Goal: Find specific page/section: Find specific page/section

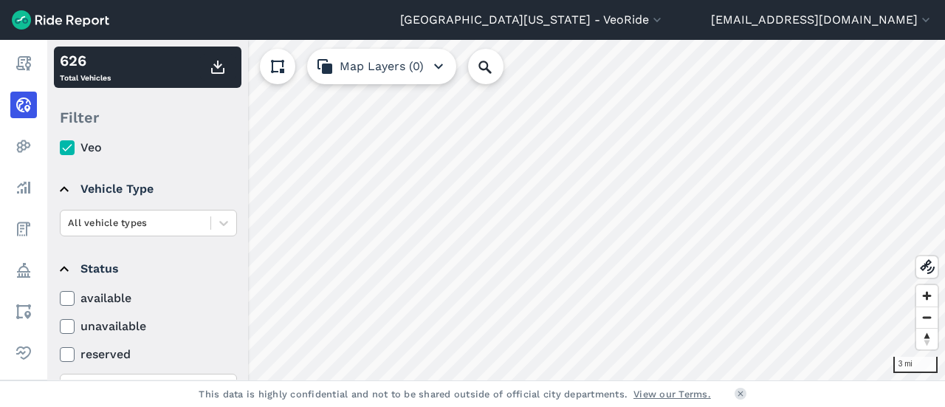
scroll to position [122, 0]
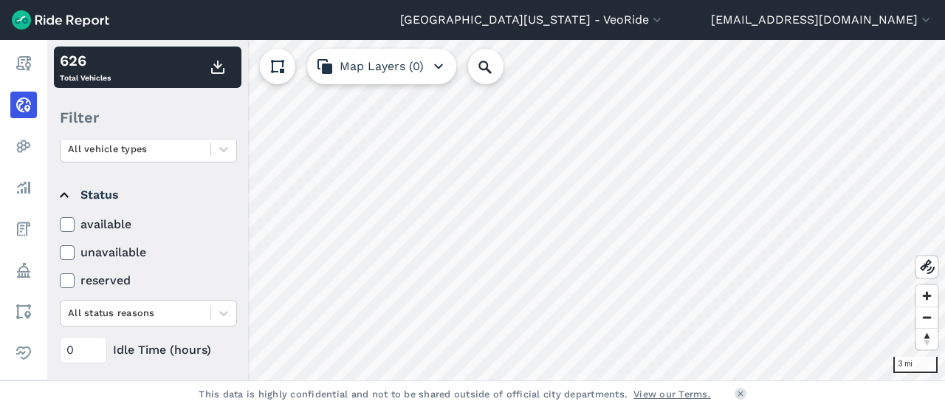
click at [69, 218] on icon at bounding box center [67, 224] width 13 height 15
click at [60, 218] on input "available" at bounding box center [60, 220] width 0 height 10
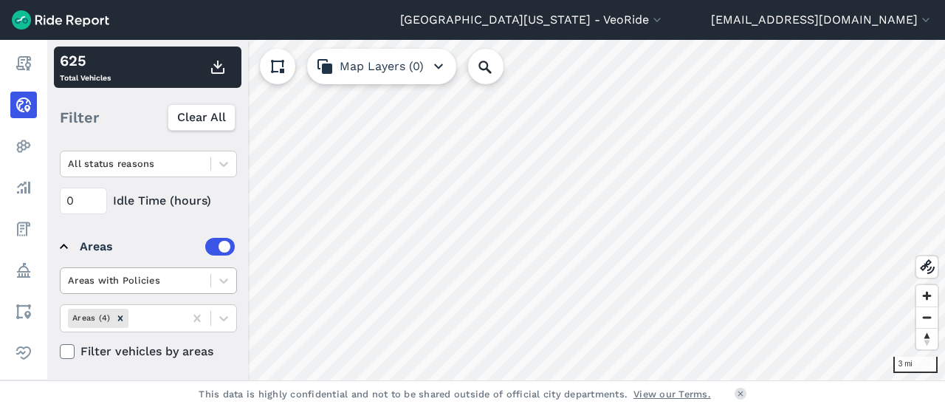
scroll to position [273, 0]
click at [117, 313] on icon "Remove Areas (4)" at bounding box center [120, 316] width 10 height 10
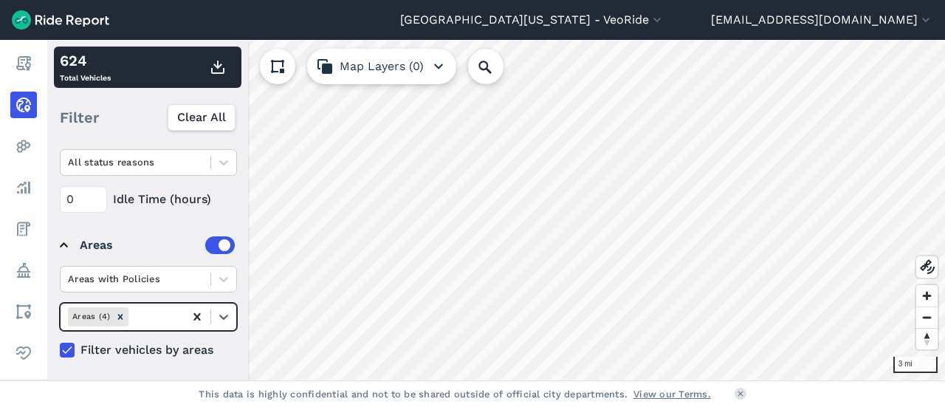
click at [200, 317] on icon at bounding box center [197, 316] width 15 height 15
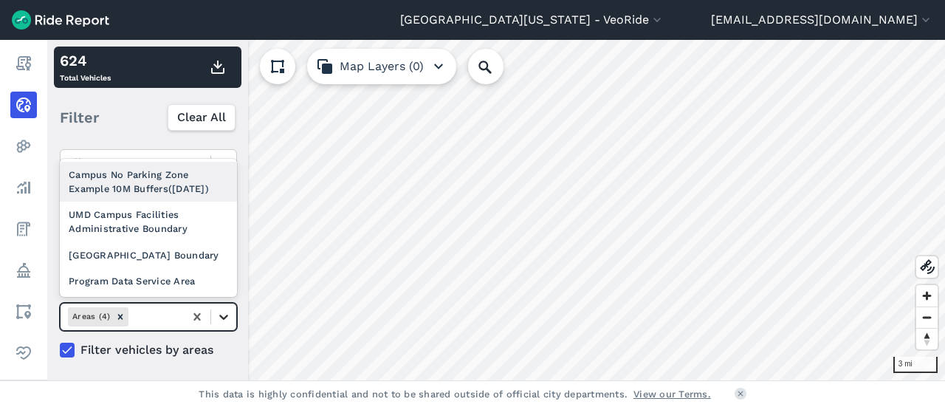
click at [218, 314] on icon at bounding box center [223, 316] width 15 height 15
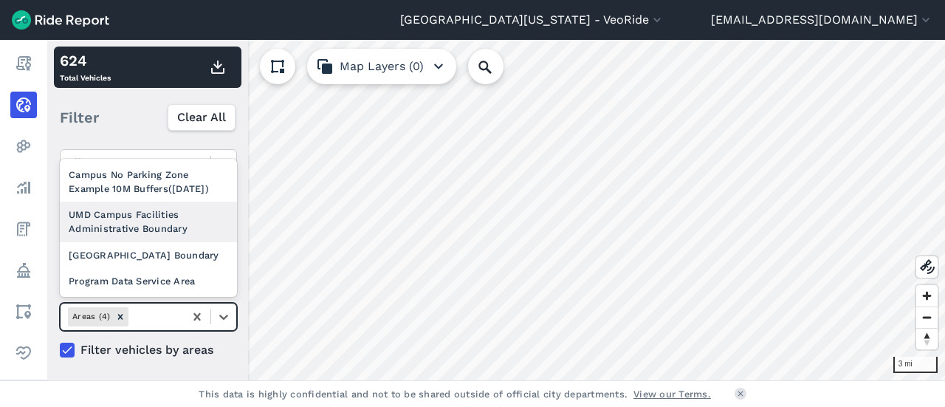
click at [140, 215] on div "UMD Campus Facilities Administrative Boundary" at bounding box center [148, 221] width 177 height 40
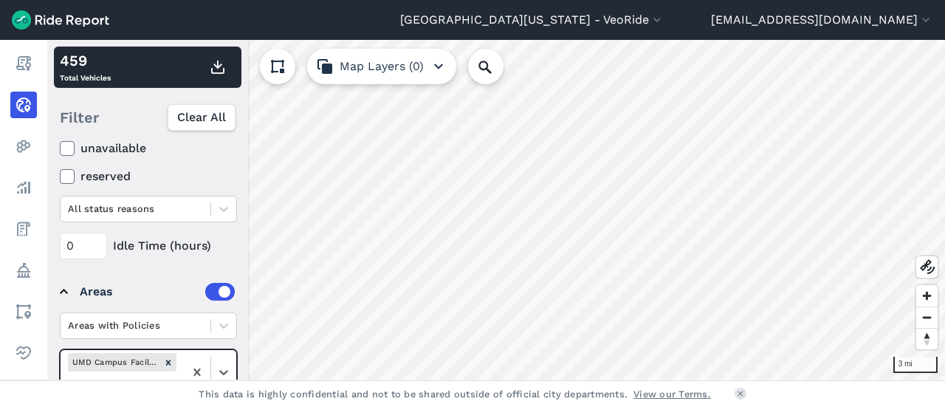
scroll to position [217, 0]
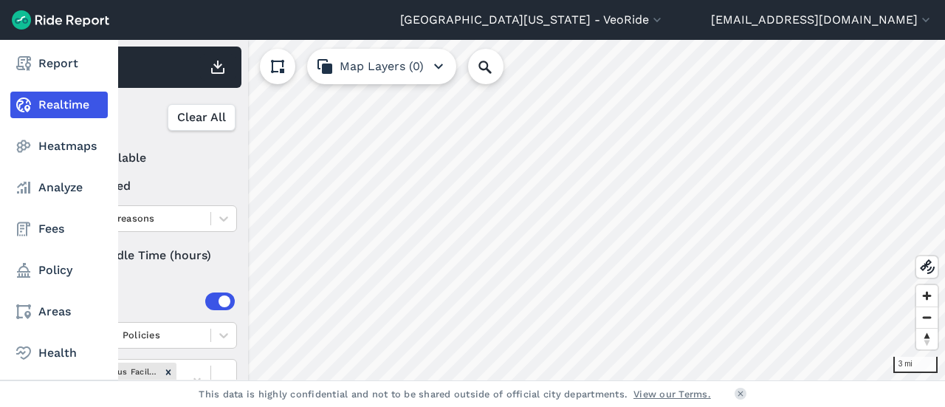
click at [26, 111] on icon at bounding box center [24, 105] width 18 height 18
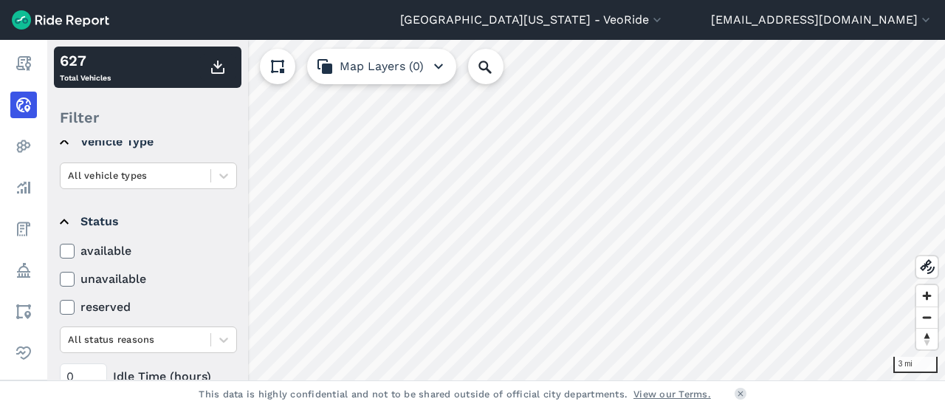
scroll to position [98, 0]
click at [71, 250] on icon at bounding box center [67, 248] width 13 height 15
click at [60, 249] on input "available" at bounding box center [60, 245] width 0 height 10
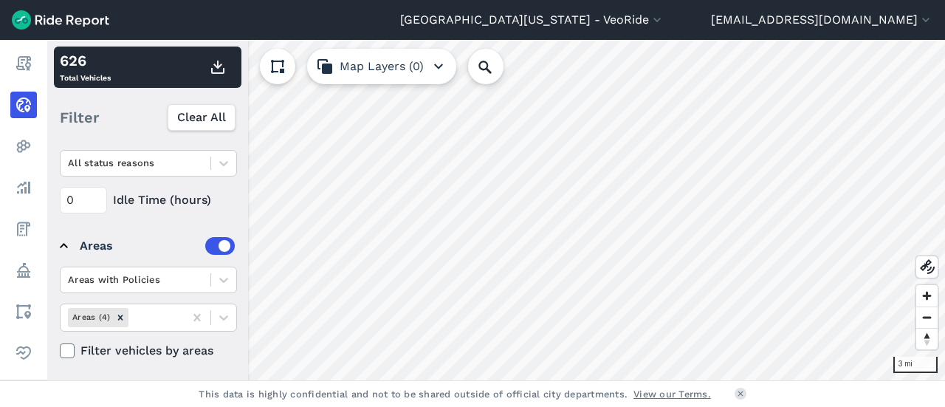
scroll to position [273, 0]
click at [197, 314] on icon at bounding box center [196, 316] width 7 height 7
click at [221, 314] on icon at bounding box center [223, 316] width 9 height 5
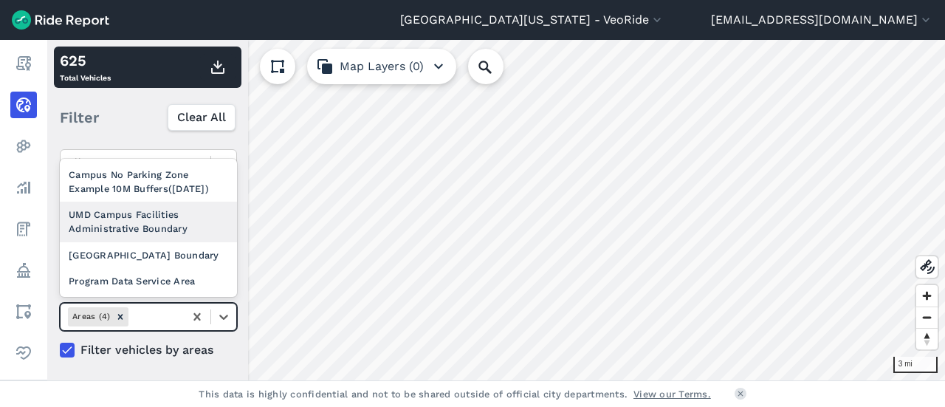
click at [124, 212] on div "UMD Campus Facilities Administrative Boundary" at bounding box center [148, 221] width 177 height 40
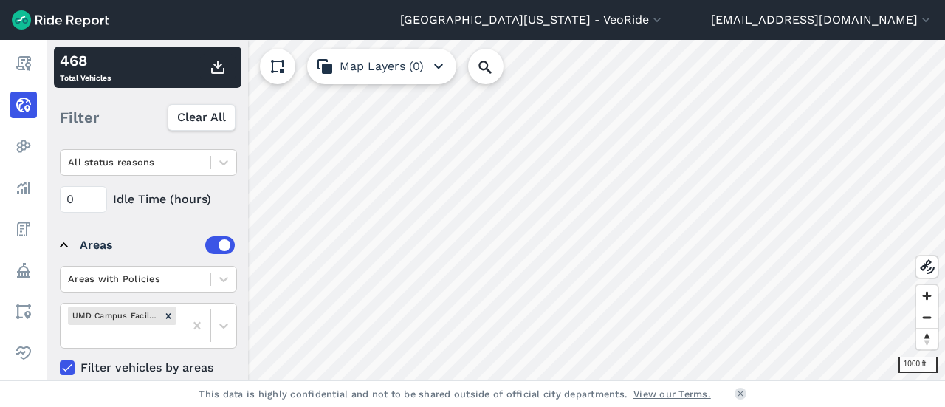
click at [418, 382] on div "[GEOGRAPHIC_DATA][US_STATE] - [GEOGRAPHIC_DATA] All Service Areas [GEOGRAPHIC_D…" at bounding box center [472, 203] width 945 height 407
click at [438, 406] on html "[GEOGRAPHIC_DATA][US_STATE] - [GEOGRAPHIC_DATA] All Service Areas [GEOGRAPHIC_D…" at bounding box center [472, 203] width 945 height 407
